Goal: Task Accomplishment & Management: Manage account settings

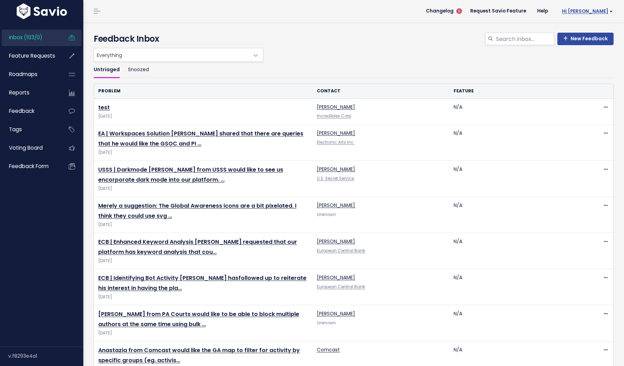
click at [605, 9] on span "Hi [PERSON_NAME]" at bounding box center [586, 11] width 51 height 5
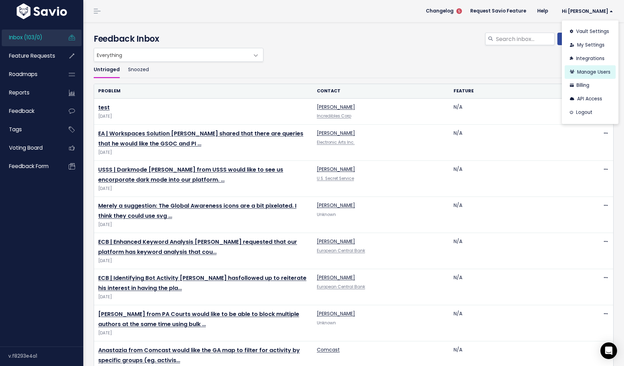
click at [591, 70] on link "Manage Users" at bounding box center [589, 72] width 51 height 14
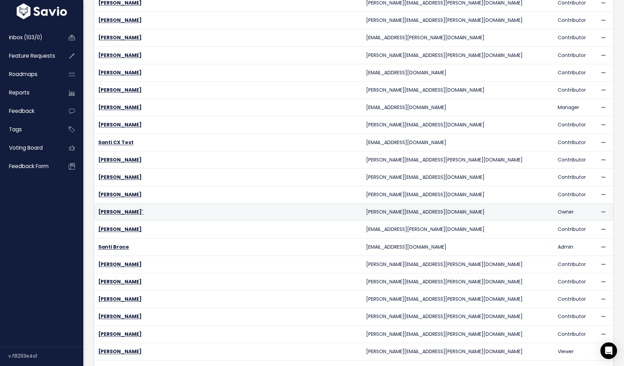
scroll to position [99, 0]
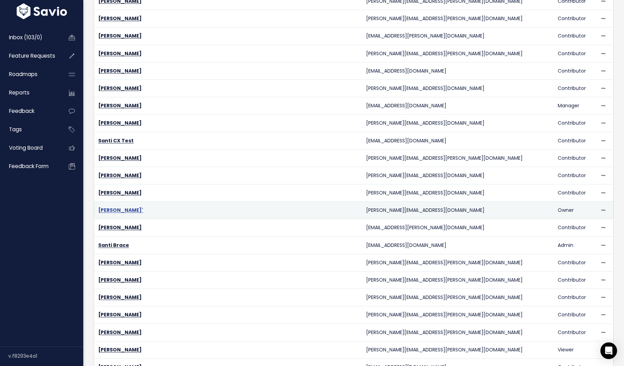
click at [120, 207] on link "Neil Spencer`" at bounding box center [120, 209] width 45 height 7
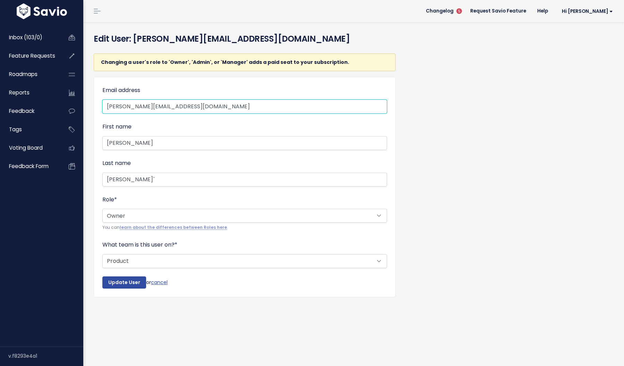
click at [116, 106] on input "neil@liferaftinc.com" at bounding box center [244, 107] width 284 height 14
type input "eduardo@liferaftinc.com"
click at [134, 143] on input "Neil" at bounding box center [244, 143] width 284 height 14
type input "Eduardo"
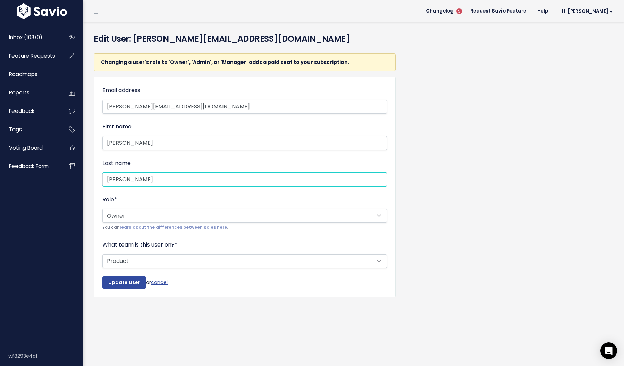
type input "Capouya"
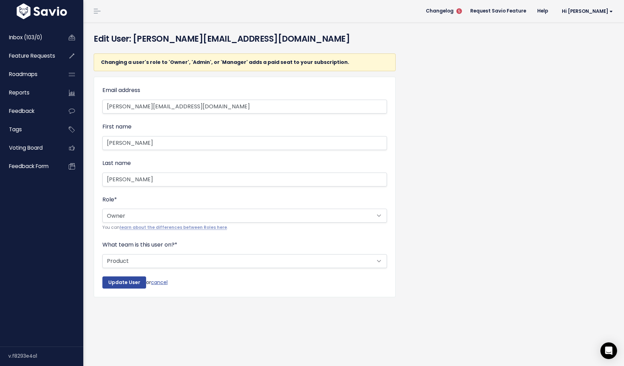
click at [405, 141] on div "Changing a user's role to 'Owner', 'Admin', or 'Manager' adds a paid seat to yo…" at bounding box center [353, 180] width 530 height 265
click at [135, 281] on input "Update User" at bounding box center [124, 282] width 44 height 12
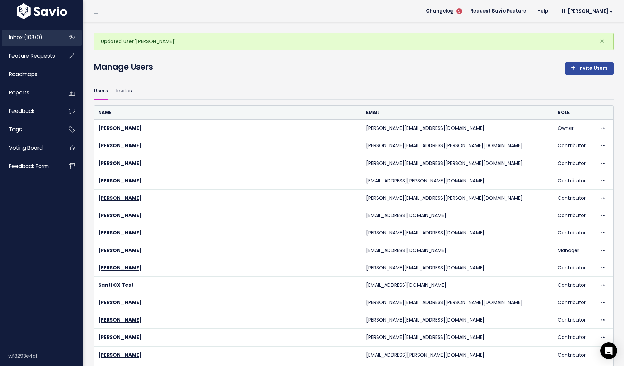
click at [39, 38] on span "Inbox (103/0)" at bounding box center [25, 37] width 33 height 7
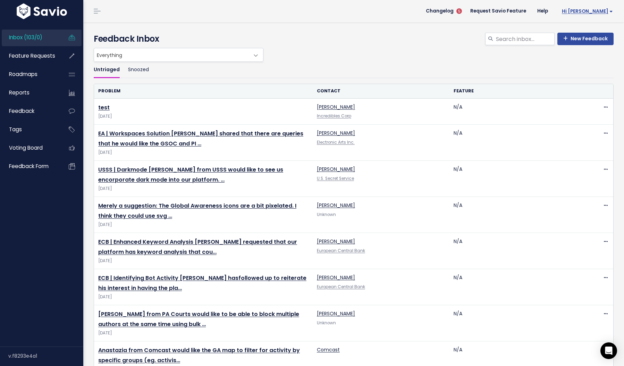
click at [605, 7] on link "Hi [PERSON_NAME]" at bounding box center [585, 11] width 65 height 11
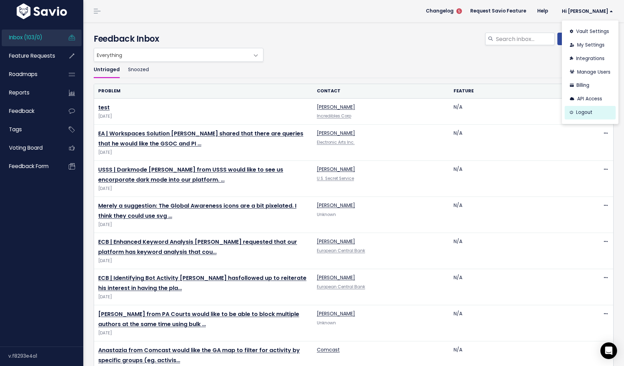
click at [590, 110] on link "Logout" at bounding box center [589, 113] width 51 height 14
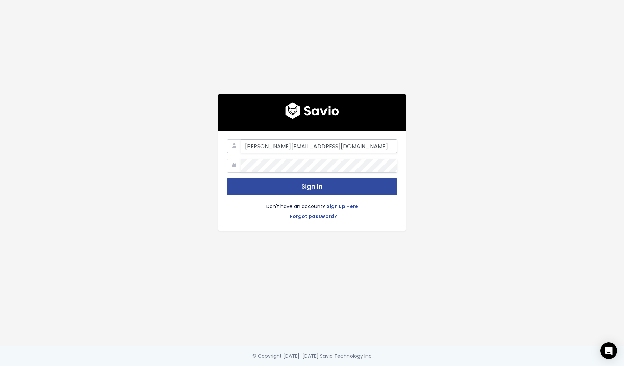
type input "eduardo@liferaftinc.com"
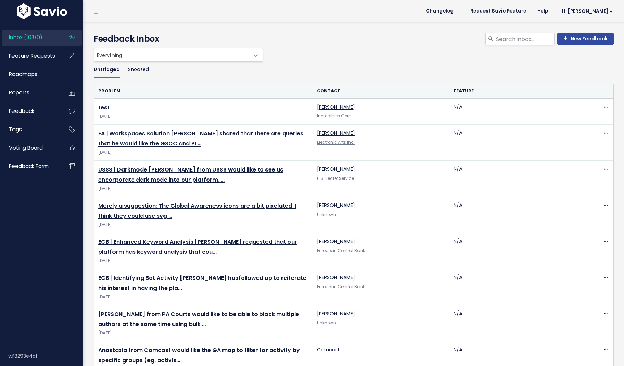
click at [281, 187] on span "[DATE]" at bounding box center [203, 188] width 210 height 7
click at [588, 11] on span "Hi [PERSON_NAME]" at bounding box center [586, 11] width 51 height 5
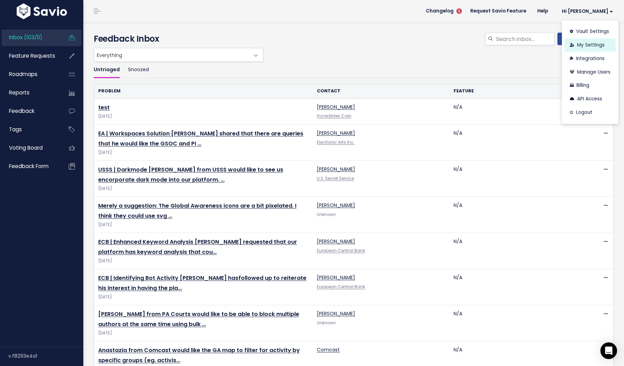
click at [593, 41] on link "My Settings" at bounding box center [589, 45] width 51 height 14
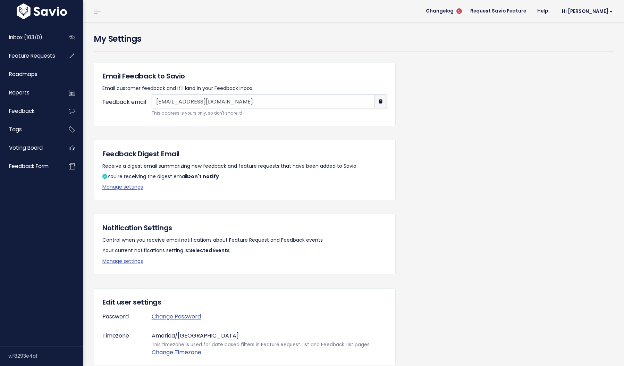
scroll to position [35, 0]
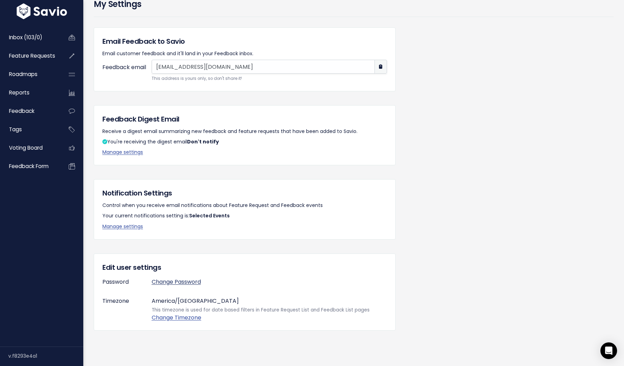
click at [189, 280] on link "Change Password" at bounding box center [176, 281] width 49 height 8
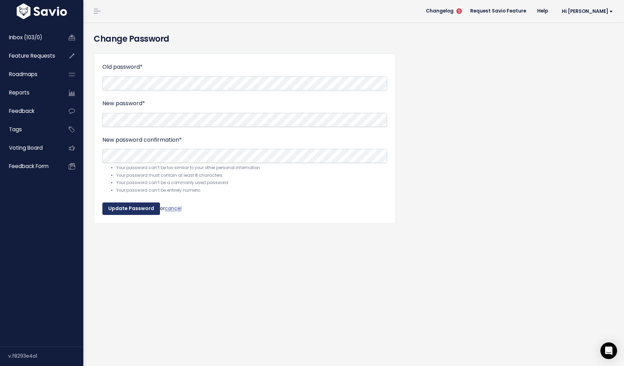
click at [156, 212] on input "Update Password" at bounding box center [131, 208] width 58 height 12
click at [128, 212] on input "Update Password" at bounding box center [131, 208] width 58 height 12
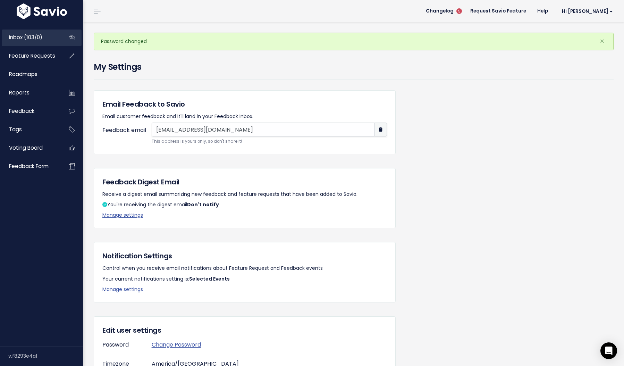
click at [50, 34] on link "Inbox (103/0)" at bounding box center [30, 37] width 56 height 16
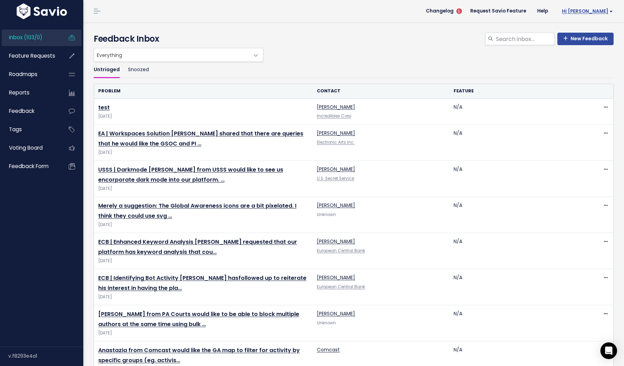
click at [605, 12] on span "Hi [PERSON_NAME]" at bounding box center [586, 11] width 51 height 5
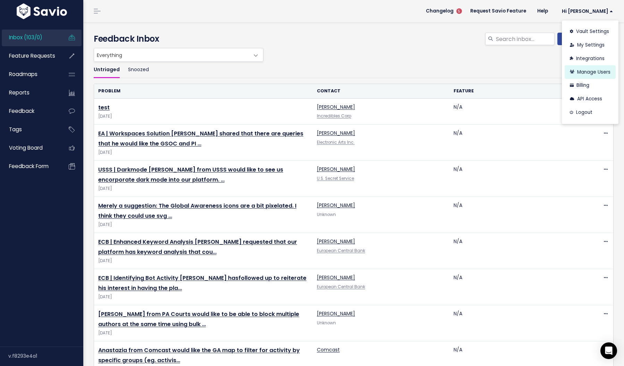
click at [595, 67] on link "Manage Users" at bounding box center [589, 72] width 51 height 14
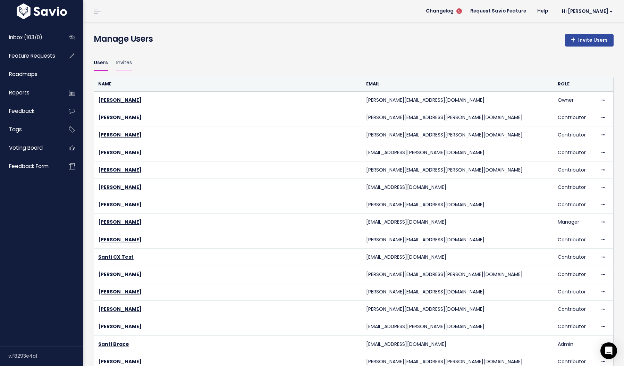
click at [127, 62] on link "Invites" at bounding box center [124, 63] width 16 height 16
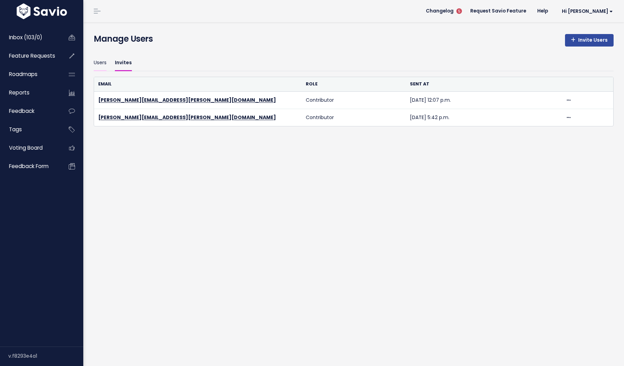
click at [97, 62] on link "Users" at bounding box center [100, 63] width 13 height 16
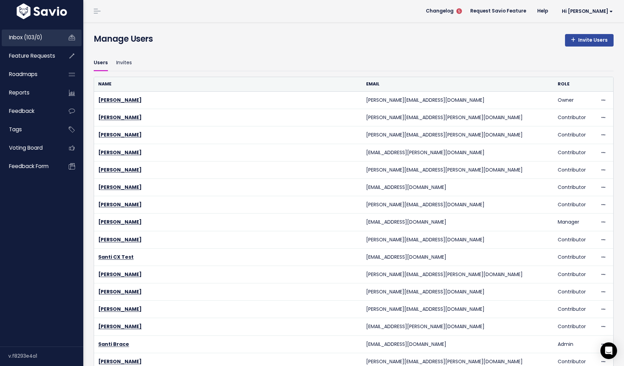
click at [39, 41] on link "Inbox (103/0)" at bounding box center [30, 37] width 56 height 16
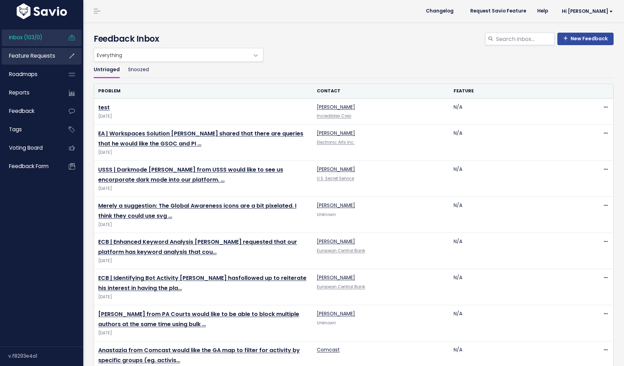
click at [43, 56] on span "Feature Requests" at bounding box center [32, 55] width 46 height 7
